Goal: Task Accomplishment & Management: Manage account settings

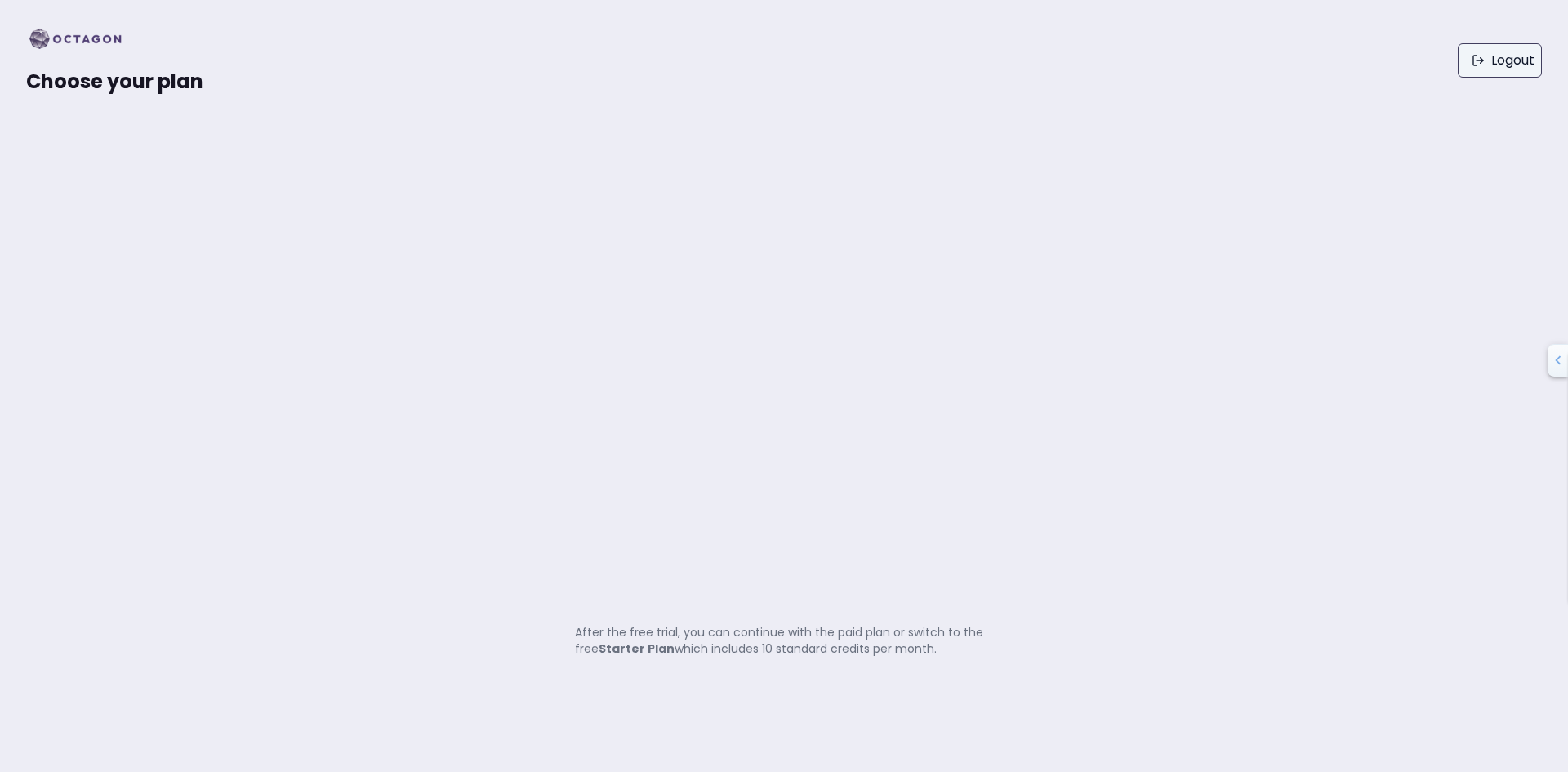
click at [1506, 67] on link "Logout" at bounding box center [1499, 60] width 84 height 34
click at [779, 755] on div "Choose your plan Logout After the free trial, you can continue with the paid pl…" at bounding box center [784, 386] width 1568 height 772
